Goal: Information Seeking & Learning: Learn about a topic

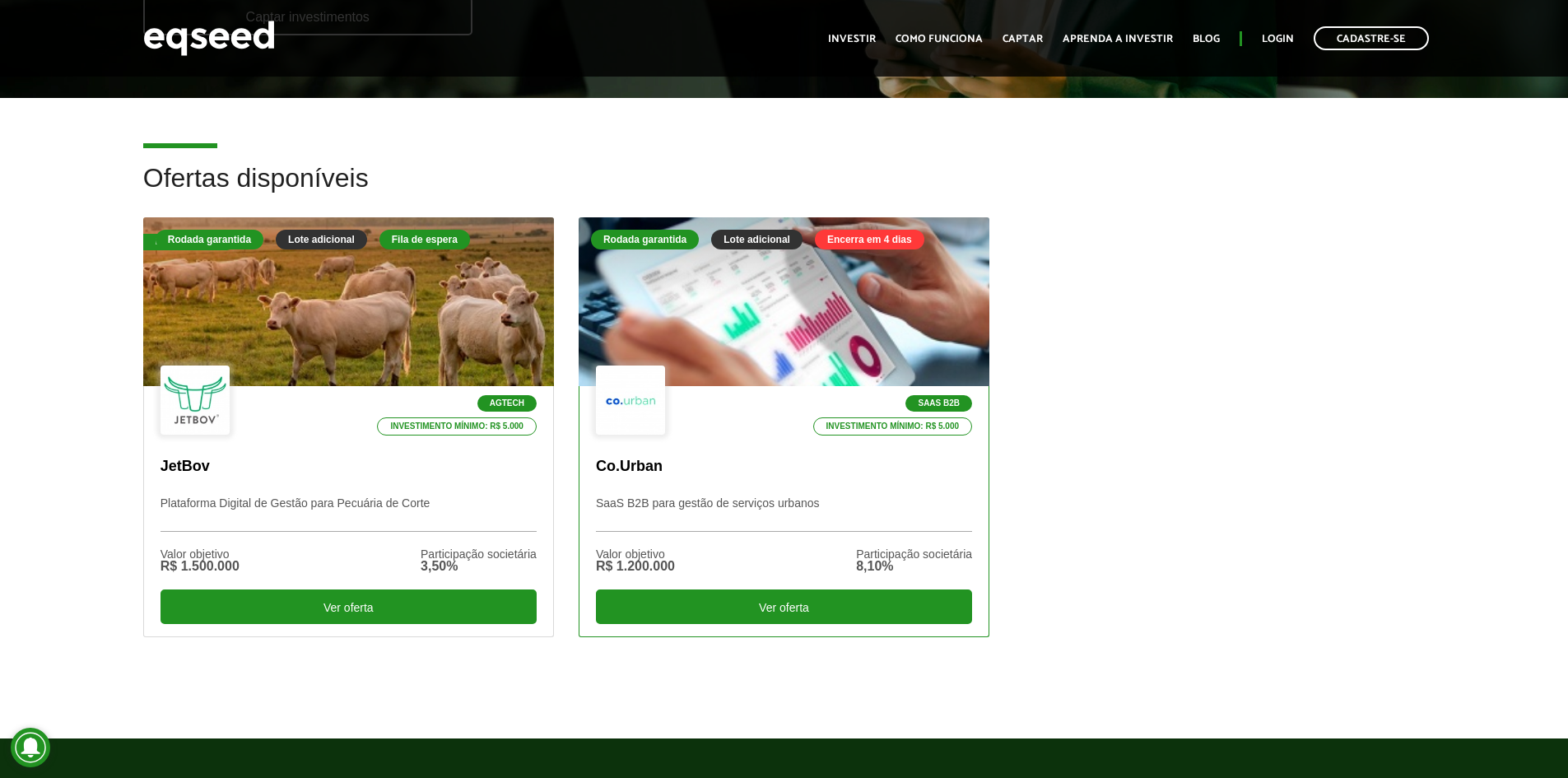
scroll to position [412, 0]
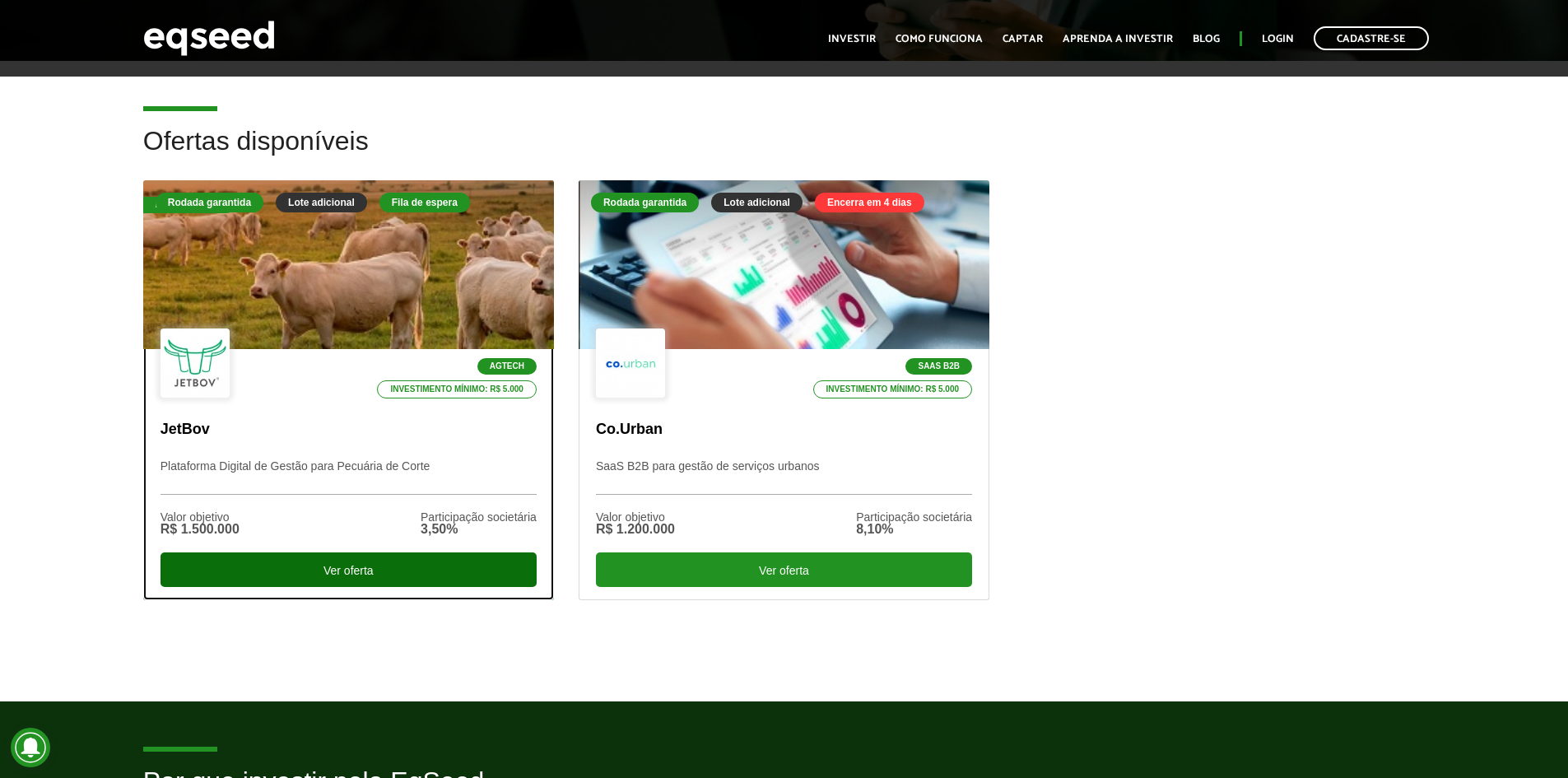
click at [434, 563] on div "Ver oferta" at bounding box center [348, 569] width 376 height 34
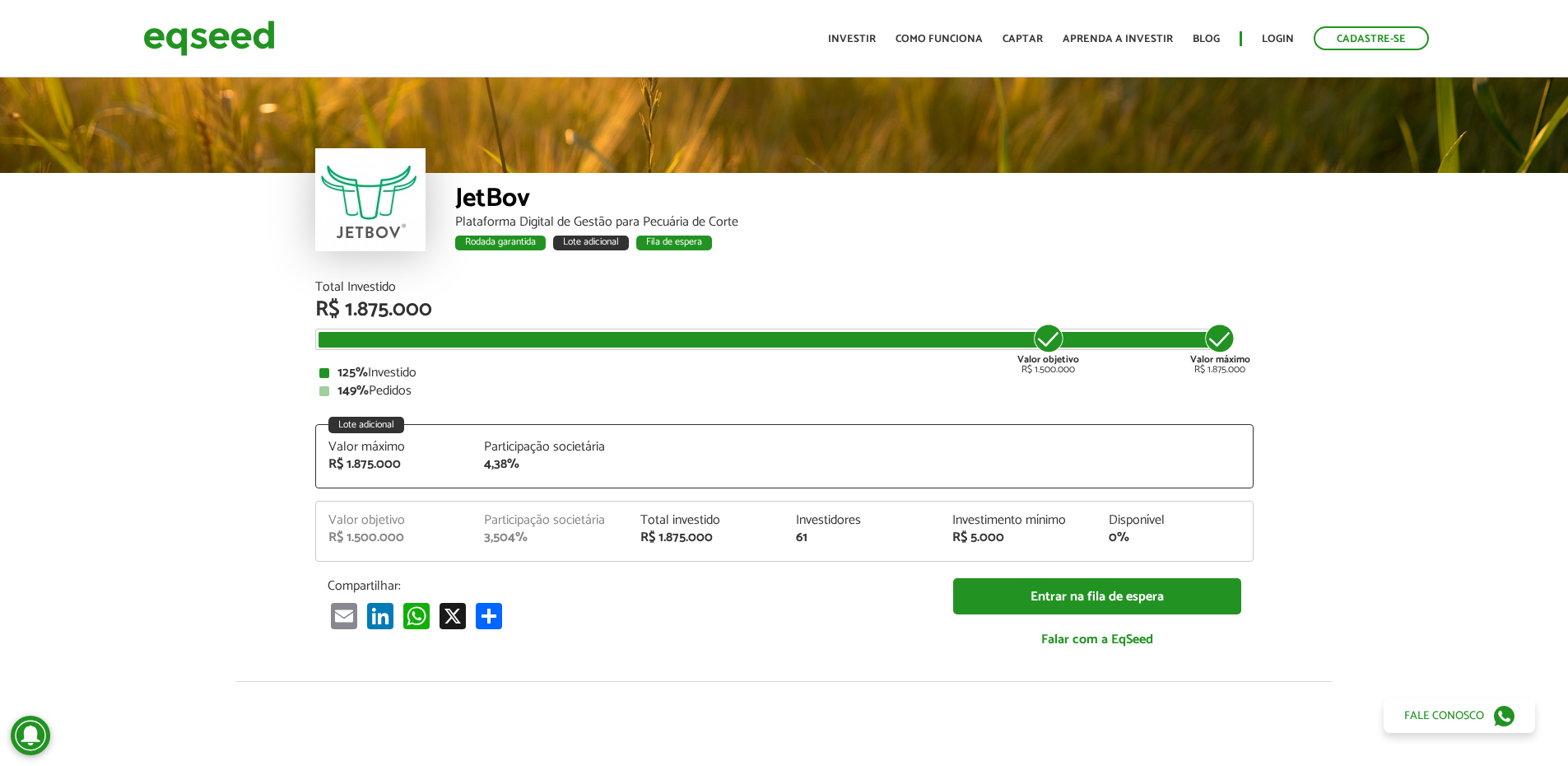
scroll to position [2121, 0]
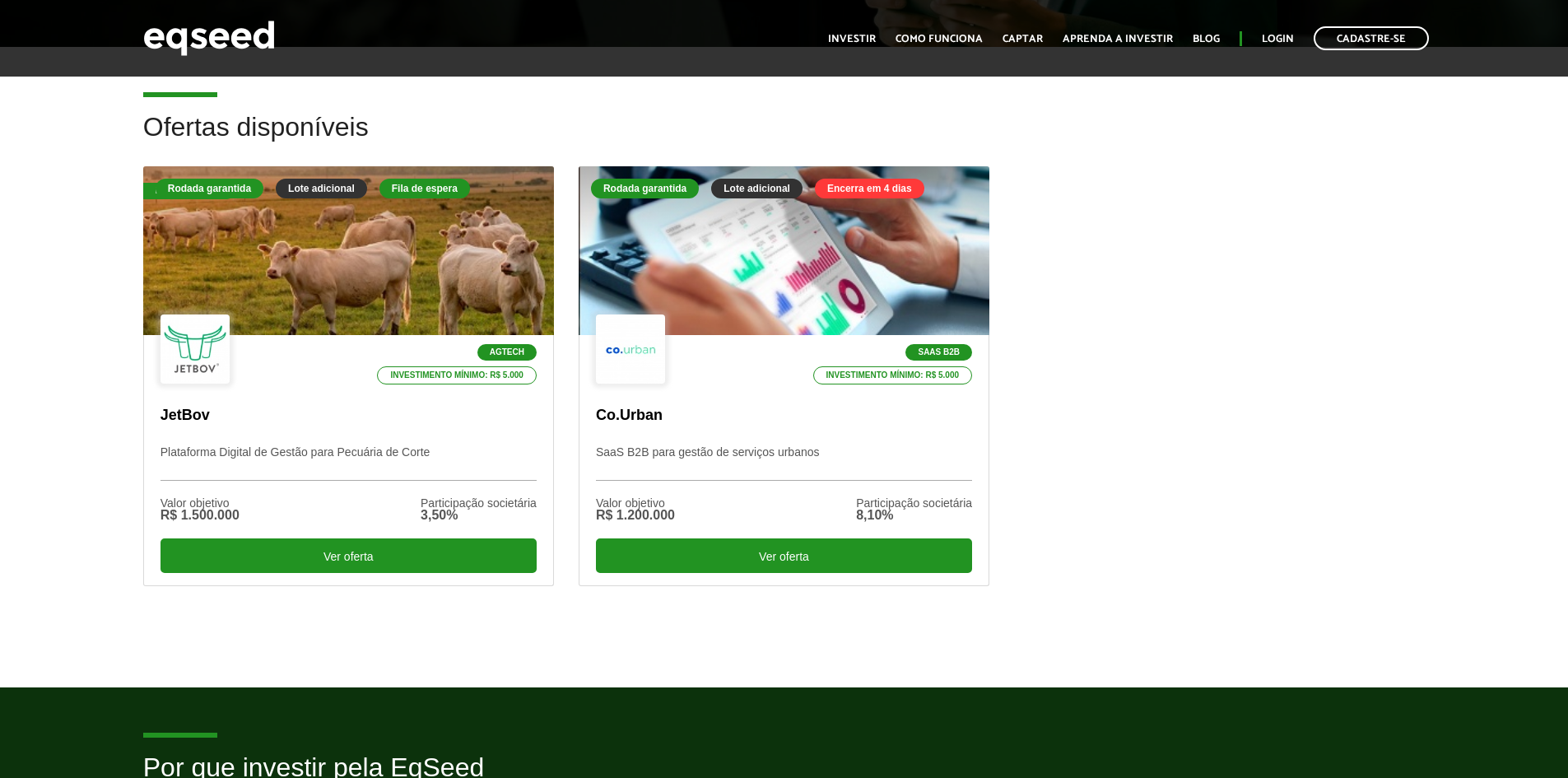
scroll to position [823, 0]
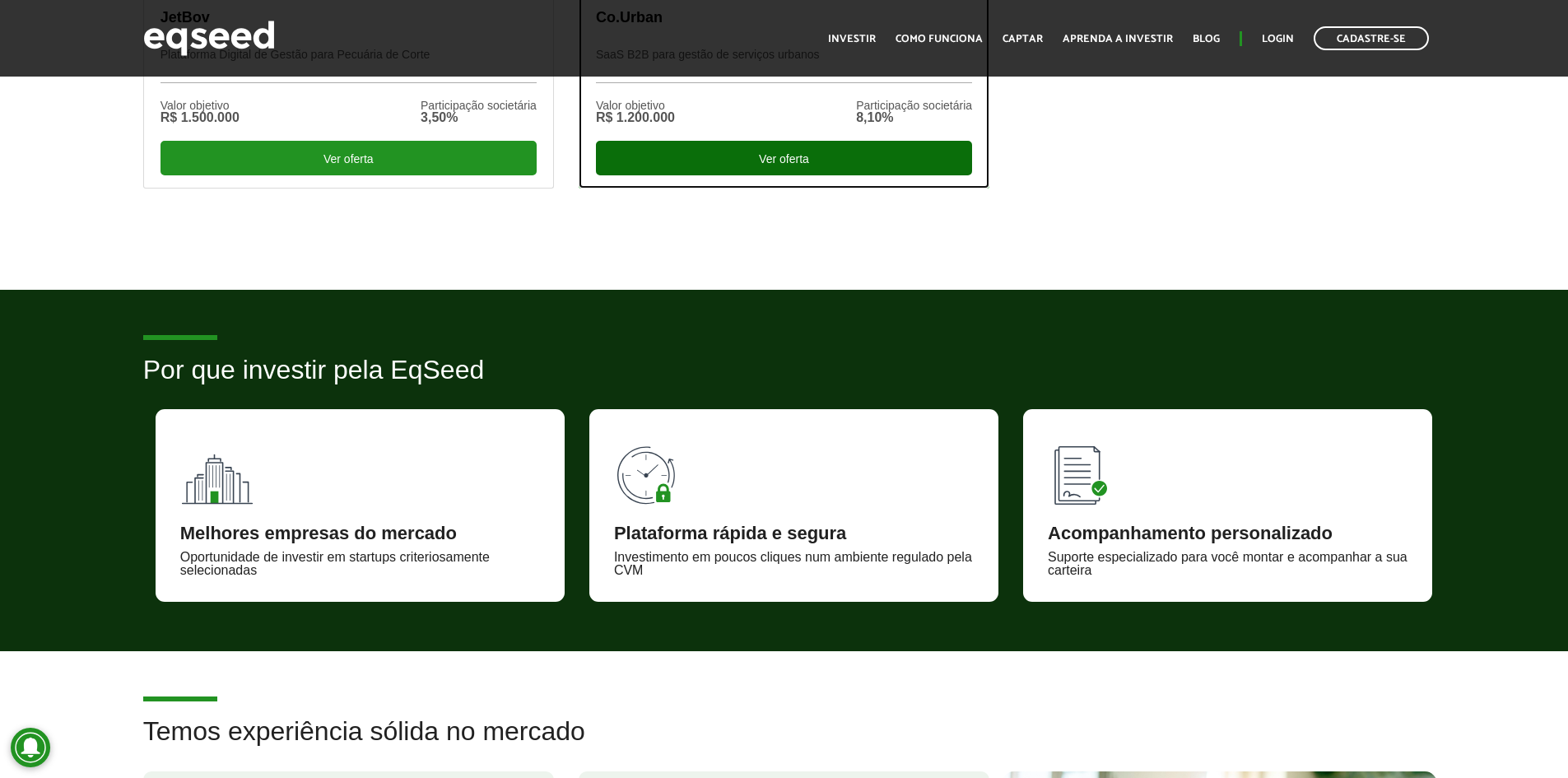
click at [757, 160] on div "Ver oferta" at bounding box center [784, 158] width 376 height 34
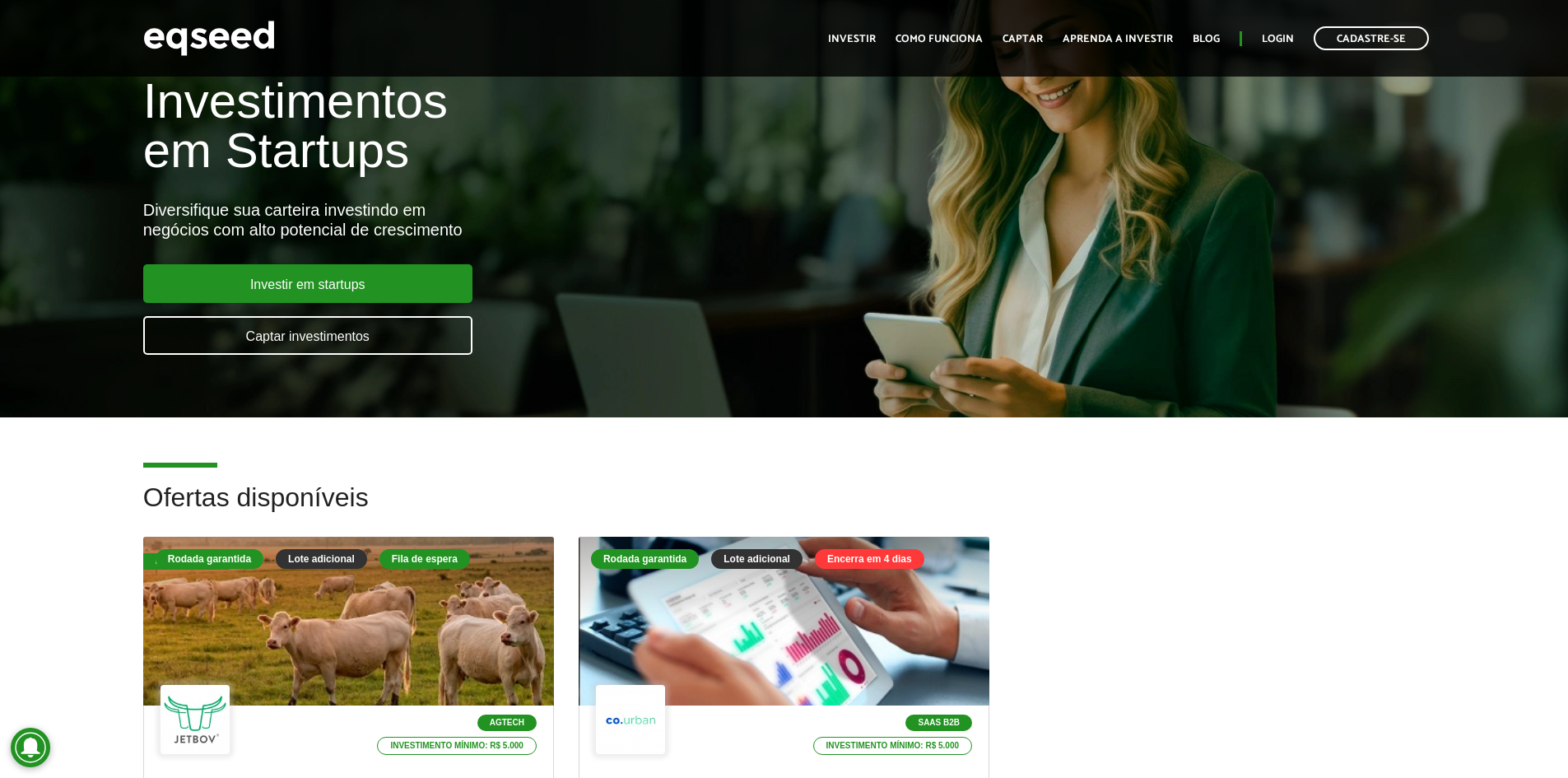
scroll to position [329, 0]
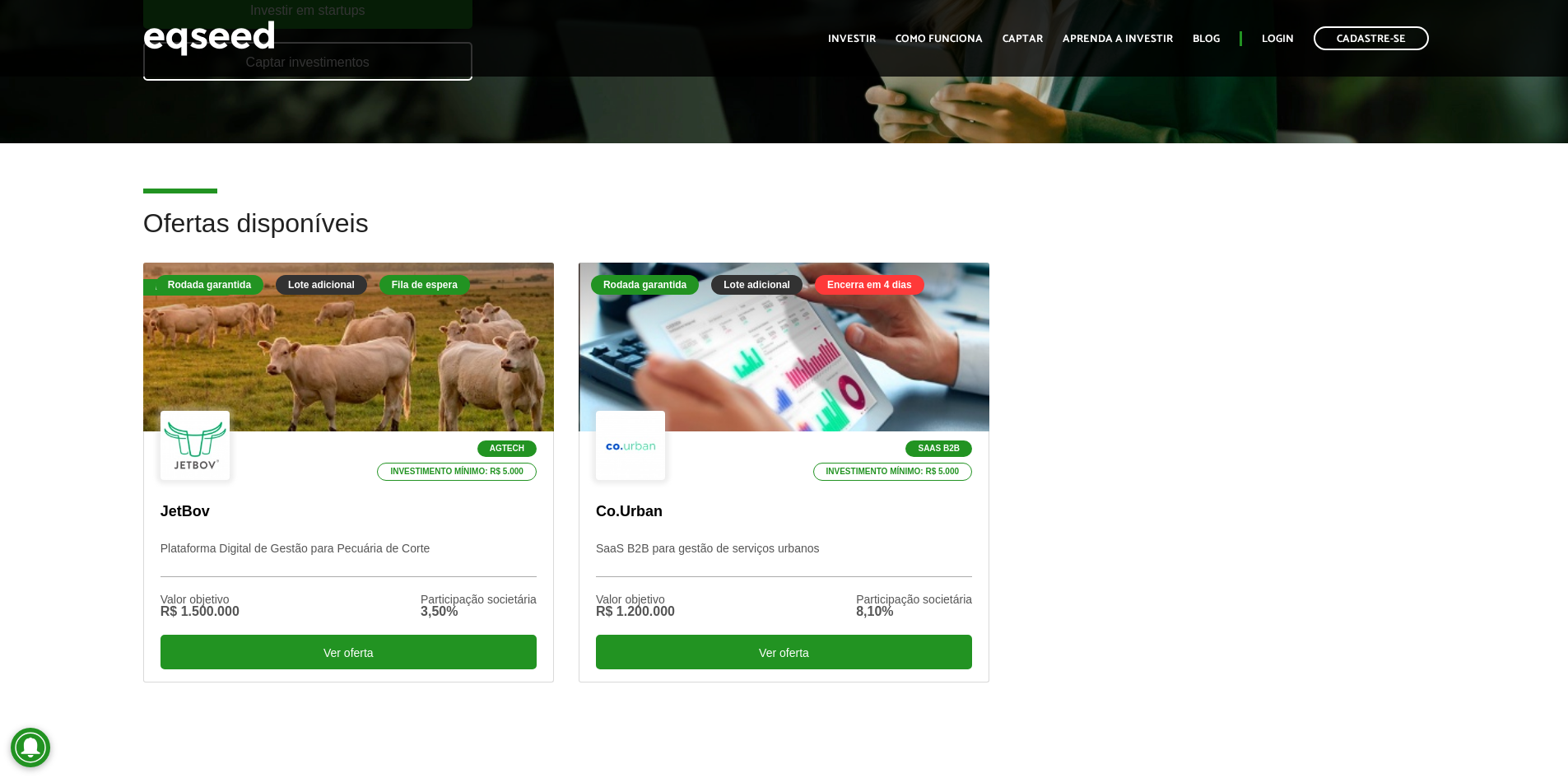
click at [59, 178] on article "Ofertas disponíveis Fila de espera Rodada garantida Lote adicional Fila de espe…" at bounding box center [784, 464] width 1568 height 641
